Goal: Task Accomplishment & Management: Complete application form

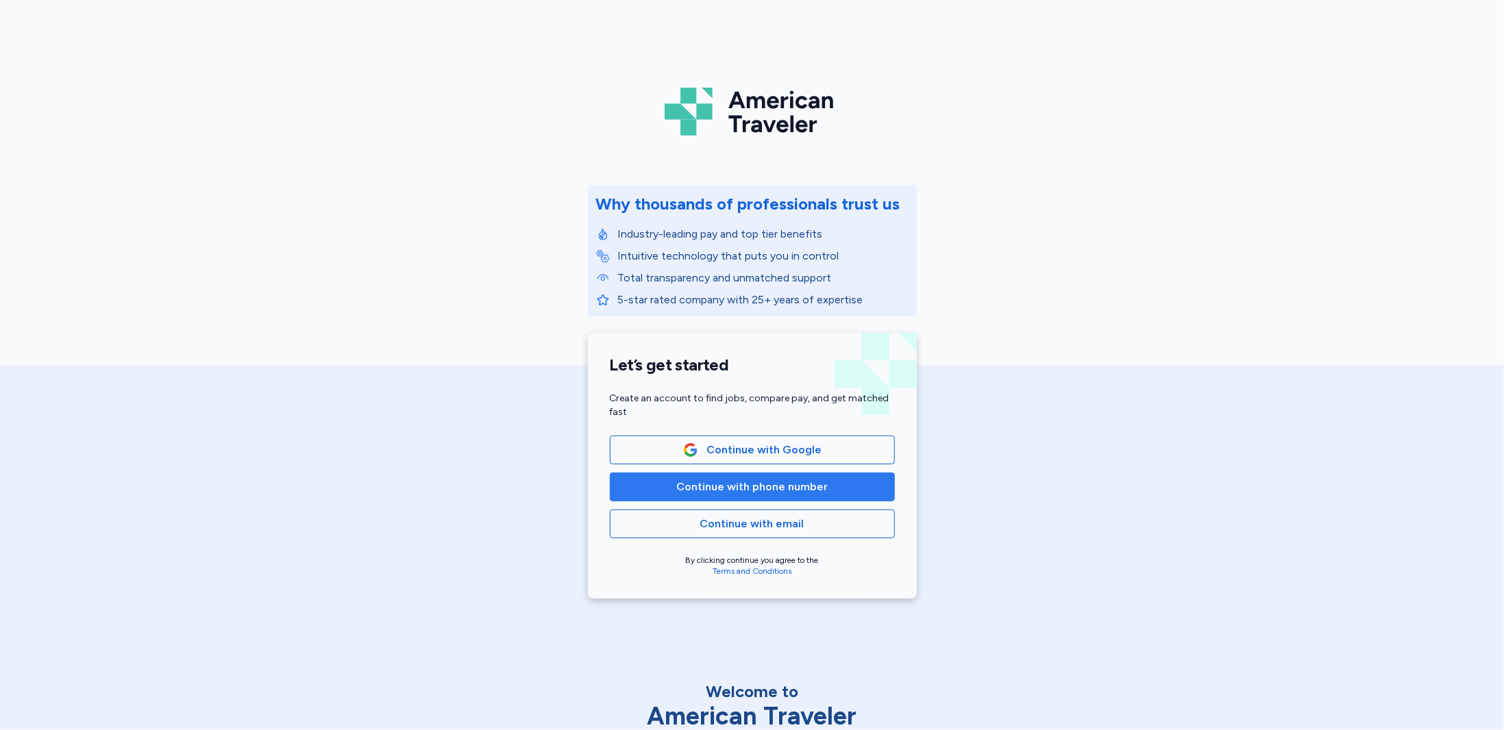
click at [732, 486] on span "Continue with phone number" at bounding box center [751, 487] width 151 height 16
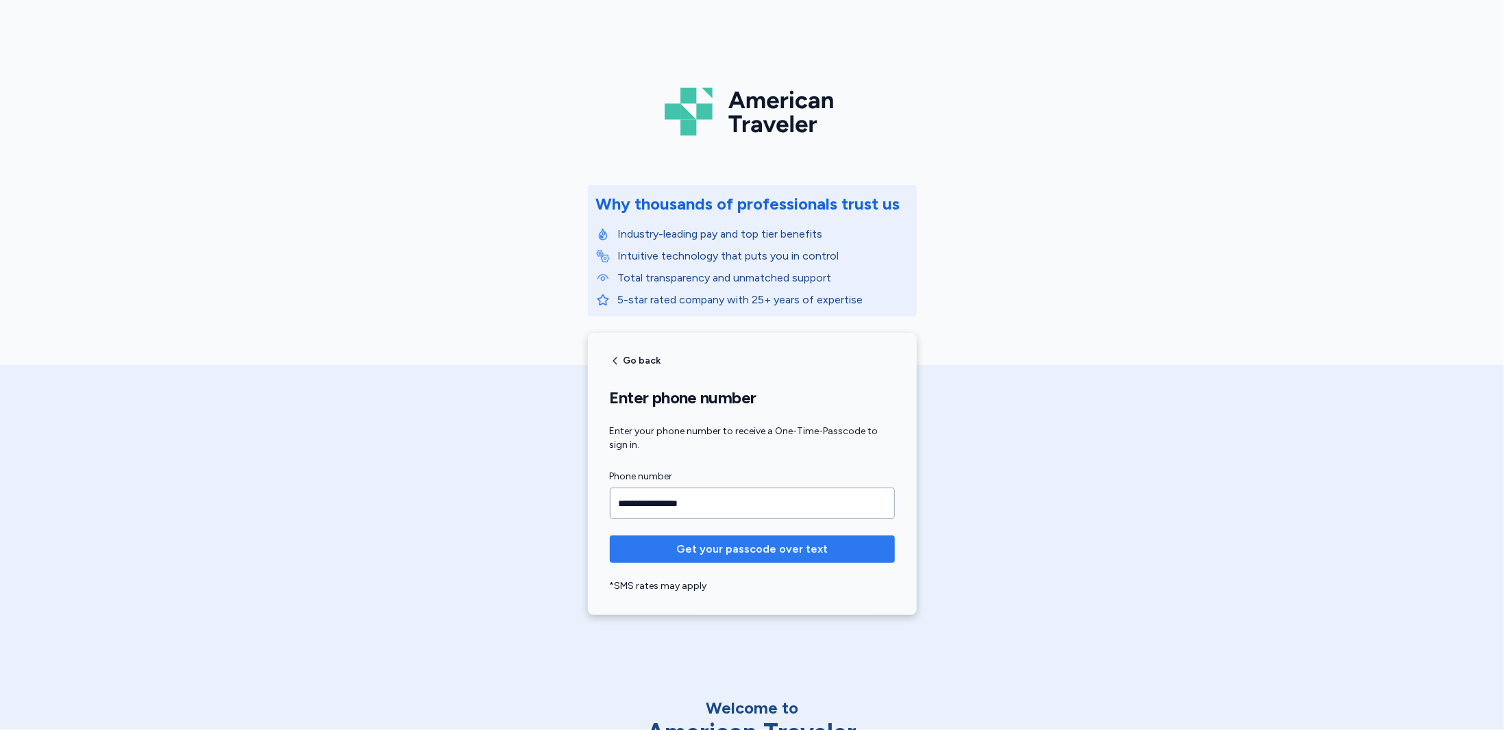
type input "**********"
click at [727, 549] on span "Get your passcode over text" at bounding box center [751, 549] width 151 height 16
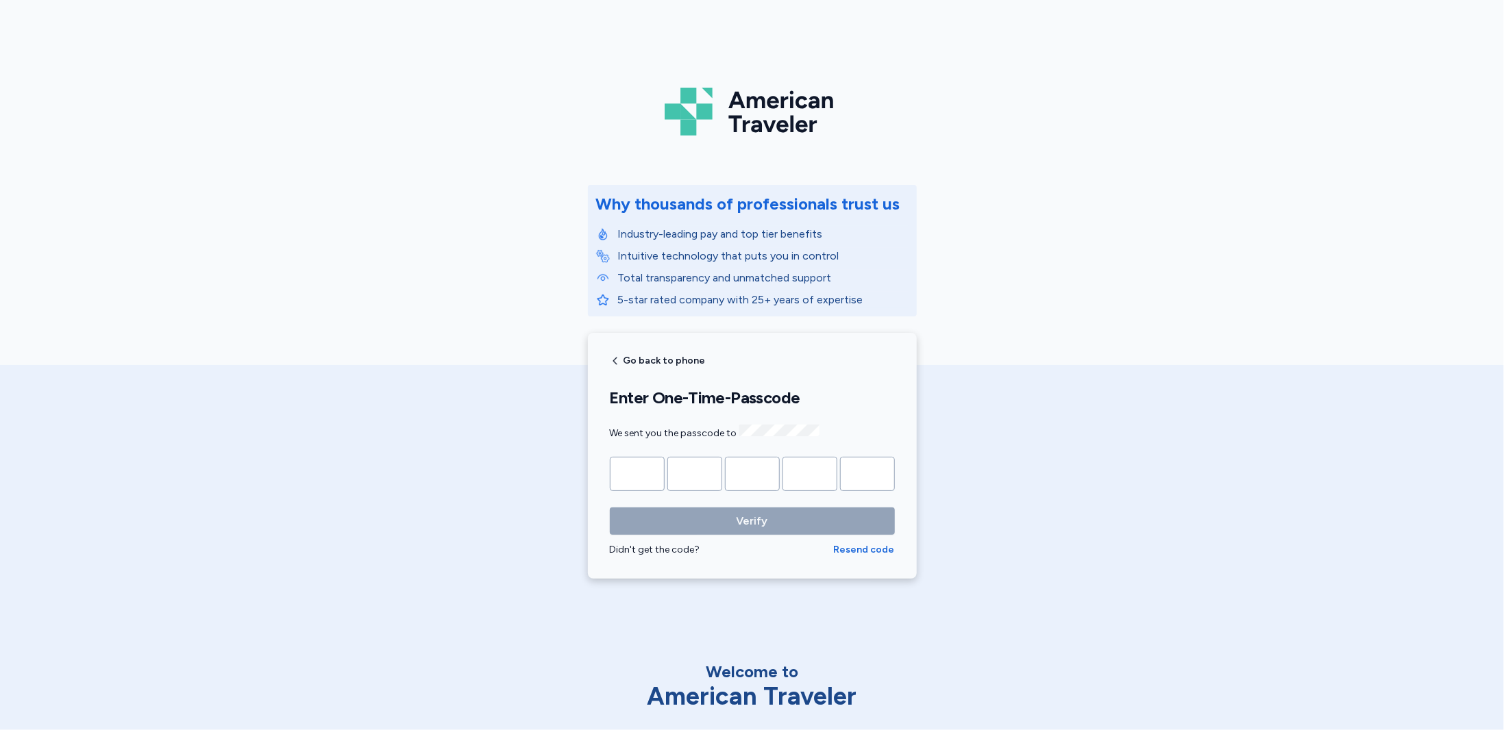
type input "*"
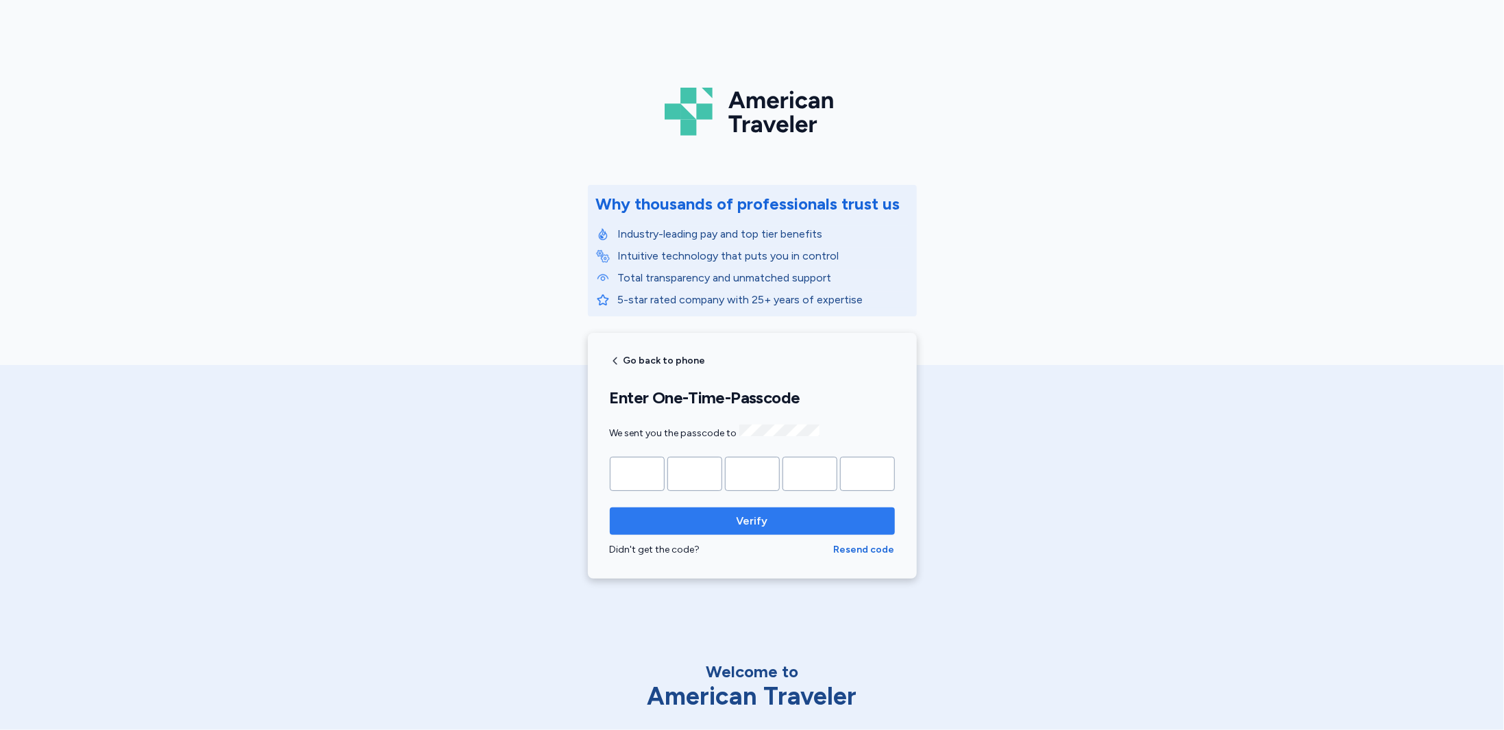
click at [741, 509] on button "Verify" at bounding box center [752, 521] width 285 height 27
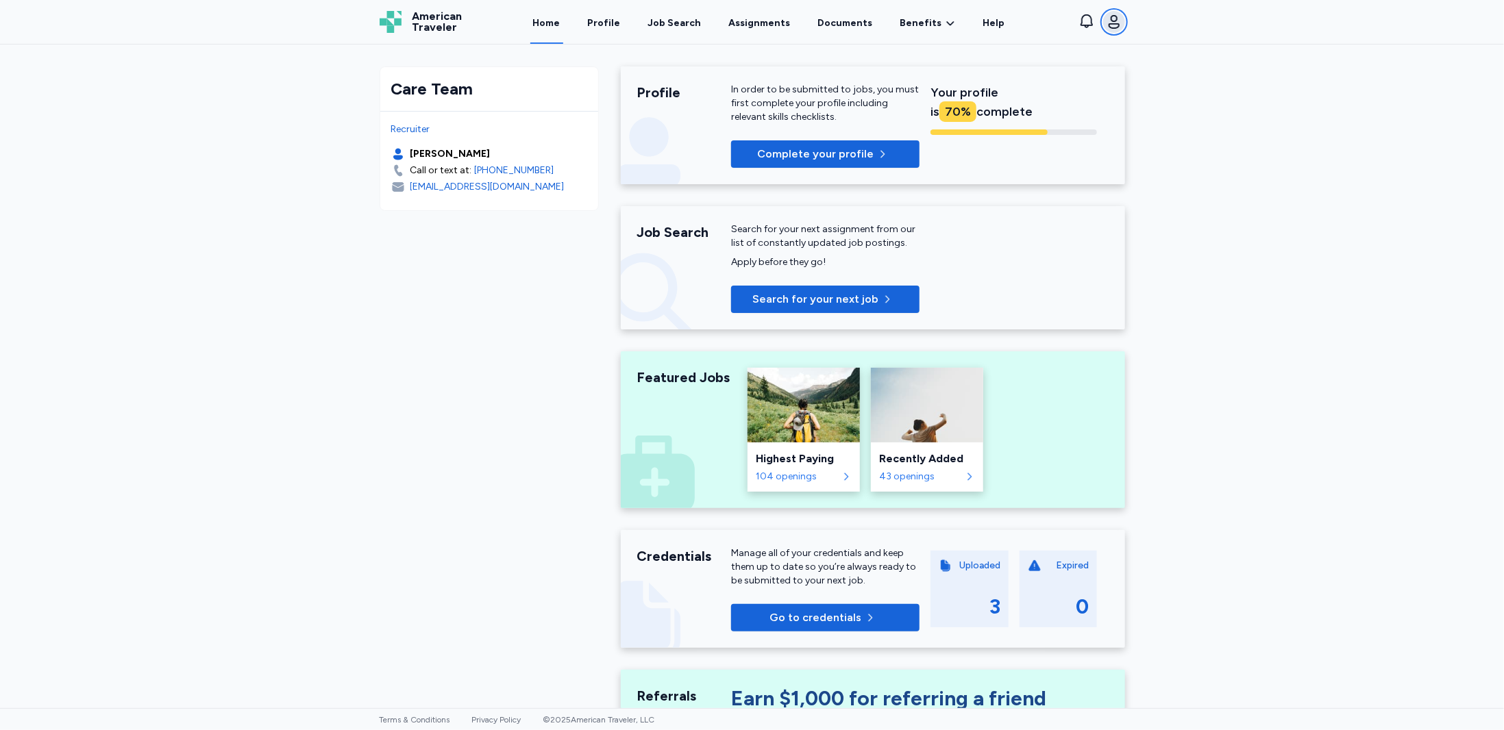
click at [1113, 23] on icon "button" at bounding box center [1114, 22] width 16 height 16
click at [1310, 140] on div "Open sidebar Home American Traveler American Traveler Home Profile Job Search A…" at bounding box center [752, 365] width 1504 height 730
